Goal: Communication & Community: Ask a question

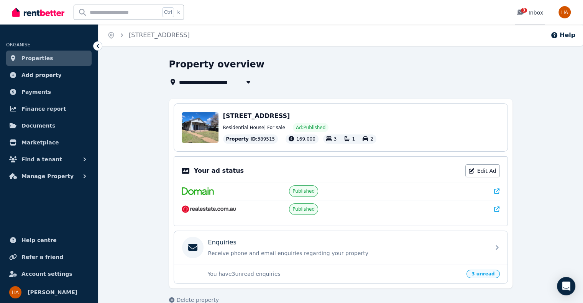
click at [533, 12] on div "3 Inbox" at bounding box center [529, 13] width 27 height 8
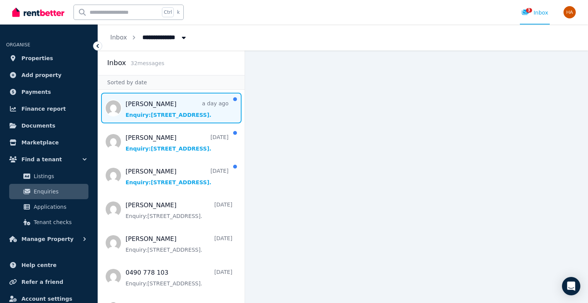
click at [164, 113] on span "Message list" at bounding box center [171, 108] width 147 height 31
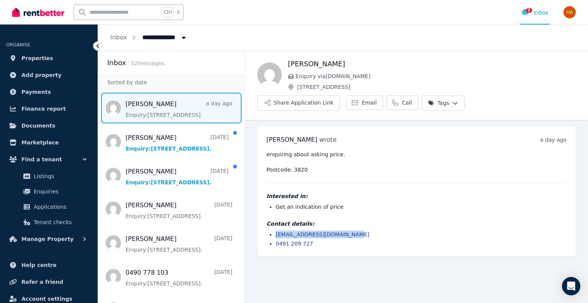
drag, startPoint x: 276, startPoint y: 213, endPoint x: 351, endPoint y: 214, distance: 75.5
click at [352, 231] on ul "[EMAIL_ADDRESS][DOMAIN_NAME] 0491 209 727" at bounding box center [417, 239] width 300 height 17
copy link "[EMAIL_ADDRESS][DOMAIN_NAME]"
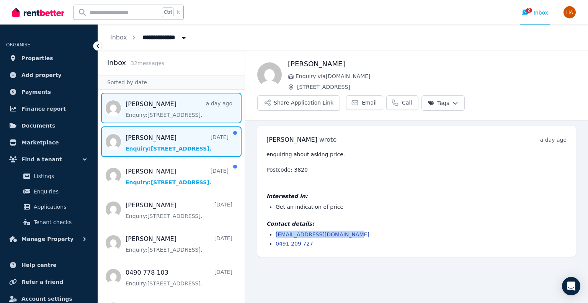
click at [179, 146] on span "Message list" at bounding box center [171, 141] width 147 height 31
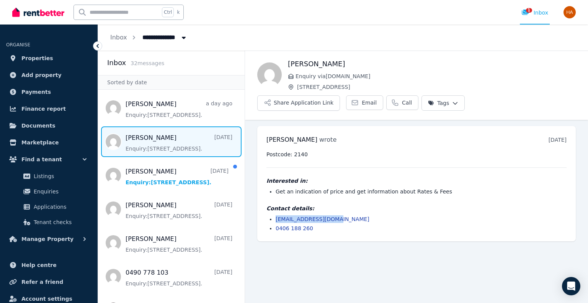
drag, startPoint x: 275, startPoint y: 198, endPoint x: 332, endPoint y: 200, distance: 56.3
click at [332, 215] on ul "[EMAIL_ADDRESS][DOMAIN_NAME] 0406 188 260" at bounding box center [417, 223] width 300 height 17
copy link "vivek_0311@yahoo.com"
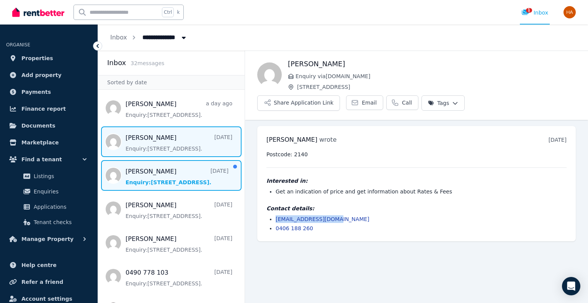
click at [148, 182] on span "Message list" at bounding box center [171, 175] width 147 height 31
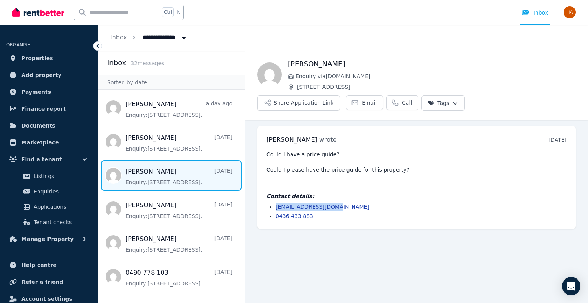
drag, startPoint x: 275, startPoint y: 187, endPoint x: 332, endPoint y: 187, distance: 57.1
click at [334, 203] on ul "bdixon2398@gmail.com 0436 433 883" at bounding box center [417, 211] width 300 height 17
copy link "bdixon2398@gmail.com"
click at [571, 285] on icon "Open Intercom Messenger" at bounding box center [571, 286] width 9 height 10
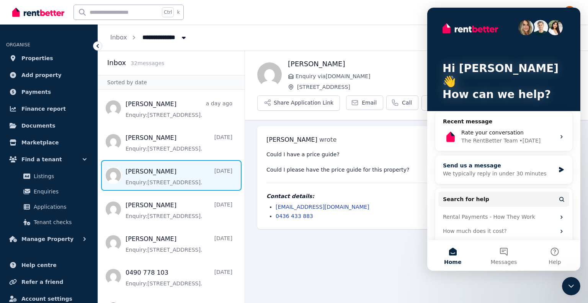
click at [483, 162] on div "Send us a message" at bounding box center [499, 166] width 112 height 8
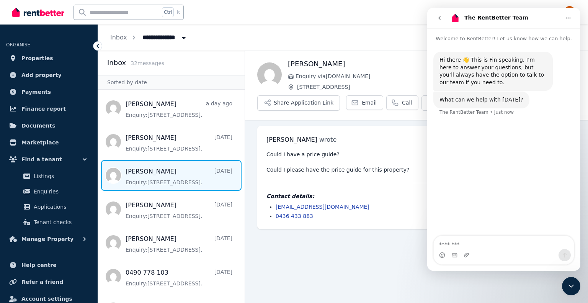
click at [481, 242] on textarea "Message…" at bounding box center [504, 242] width 140 height 13
type textarea "**"
type textarea "**********"
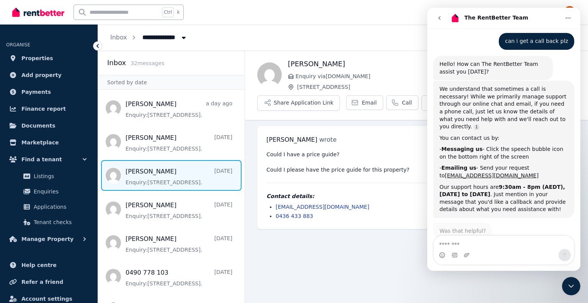
scroll to position [150, 0]
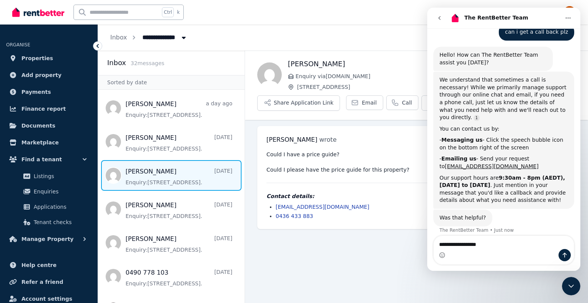
type textarea "**********"
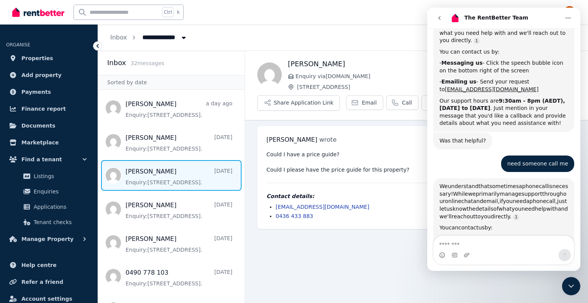
scroll to position [172, 0]
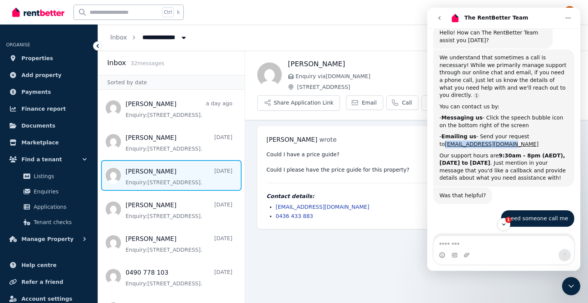
drag, startPoint x: 439, startPoint y: 134, endPoint x: 499, endPoint y: 137, distance: 59.8
click at [499, 137] on div "We understand that sometimes a call is necessary! While we primarily manage sup…" at bounding box center [504, 117] width 141 height 137
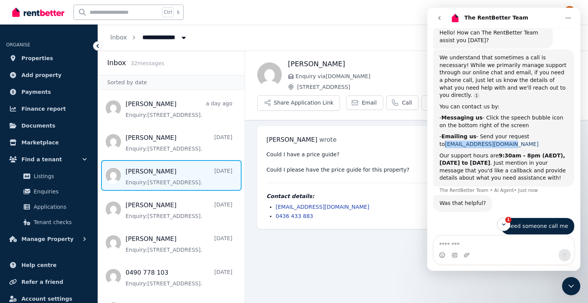
copy link "info@rentbetter.com.au"
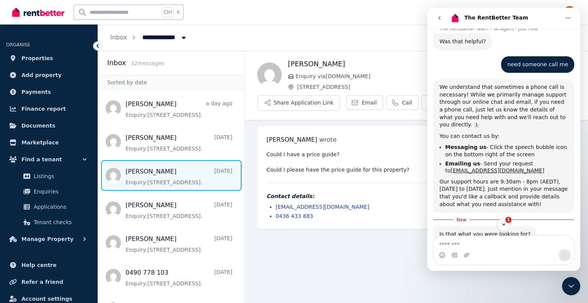
scroll to position [350, 0]
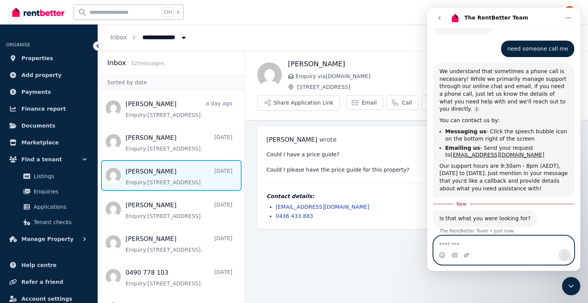
click at [471, 244] on textarea "Message…" at bounding box center [504, 242] width 140 height 13
type textarea "**"
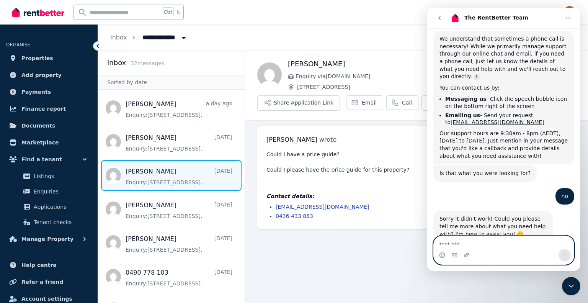
scroll to position [395, 0]
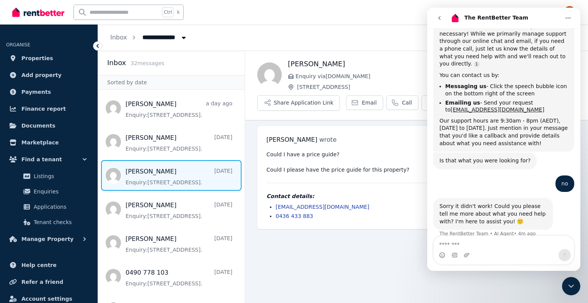
click at [570, 286] on icon "Close Intercom Messenger" at bounding box center [571, 285] width 9 height 9
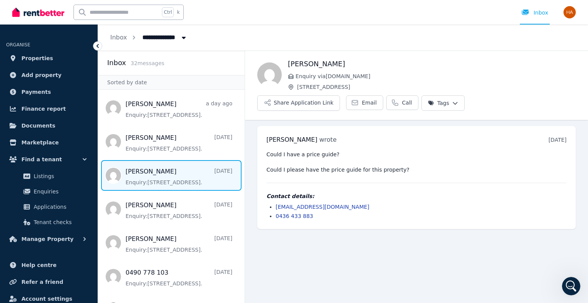
scroll to position [388, 0]
